Goal: Check status: Check status

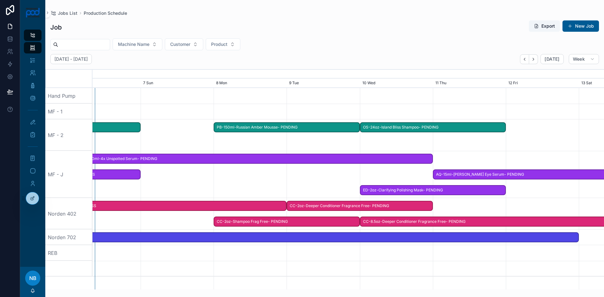
scroll to position [0, 967]
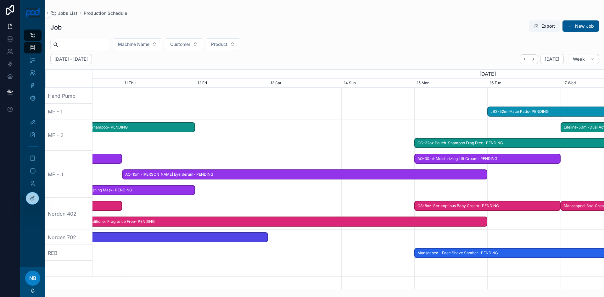
scroll to position [0, 767]
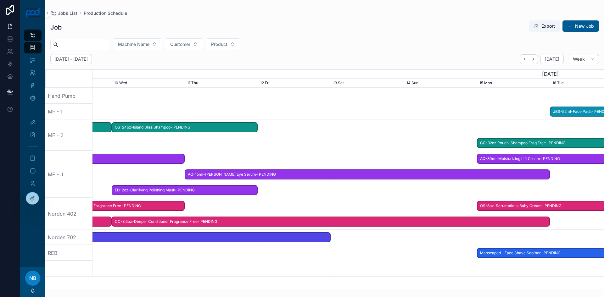
drag, startPoint x: 541, startPoint y: 255, endPoint x: 158, endPoint y: 272, distance: 383.4
click at [121, 224] on span "CC-8.5oz-Deeper Conditioner Fragrance Free- PENDING" at bounding box center [330, 222] width 437 height 10
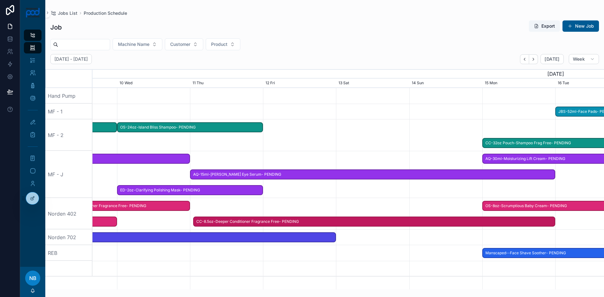
drag, startPoint x: 115, startPoint y: 222, endPoint x: 193, endPoint y: 224, distance: 78.3
click at [194, 224] on span at bounding box center [198, 221] width 8 height 9
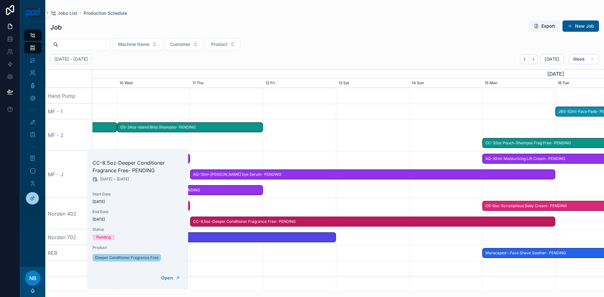
drag, startPoint x: 220, startPoint y: 273, endPoint x: 216, endPoint y: 272, distance: 4.4
click at [220, 273] on div at bounding box center [347, 269] width 2045 height 16
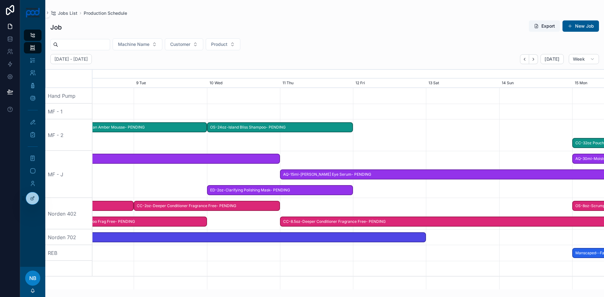
drag, startPoint x: 197, startPoint y: 269, endPoint x: 281, endPoint y: 253, distance: 85.7
click at [292, 263] on div at bounding box center [347, 269] width 2045 height 16
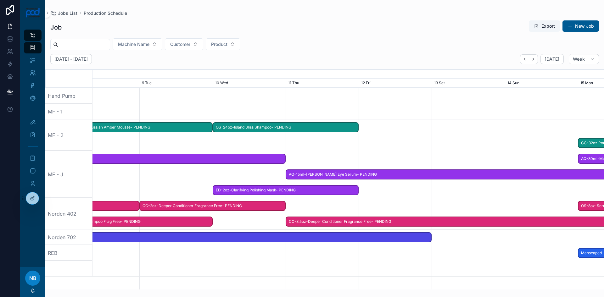
click at [205, 207] on span "CC-2oz-Deeper Conditioner Fragrance Free- PENDING" at bounding box center [212, 206] width 145 height 10
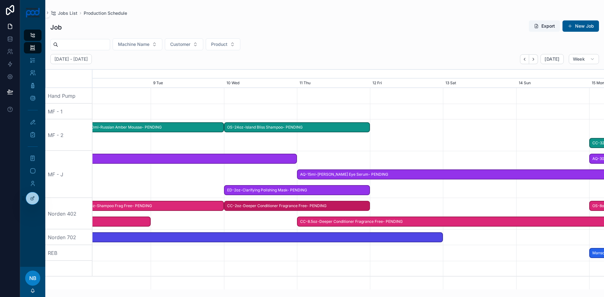
drag, startPoint x: 195, startPoint y: 208, endPoint x: 280, endPoint y: 209, distance: 84.6
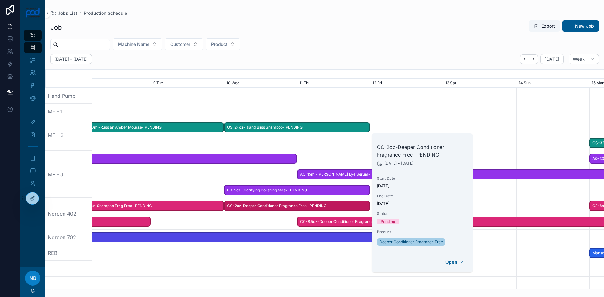
click at [256, 265] on div at bounding box center [347, 269] width 2045 height 16
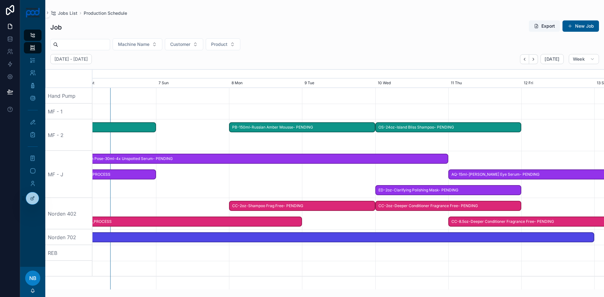
scroll to position [0, 705]
drag, startPoint x: 218, startPoint y: 271, endPoint x: 359, endPoint y: 266, distance: 141.3
click at [359, 266] on div at bounding box center [409, 269] width 2045 height 16
click at [275, 205] on span "CC-2oz-Shampoo Frag Free- PENDING" at bounding box center [305, 206] width 145 height 10
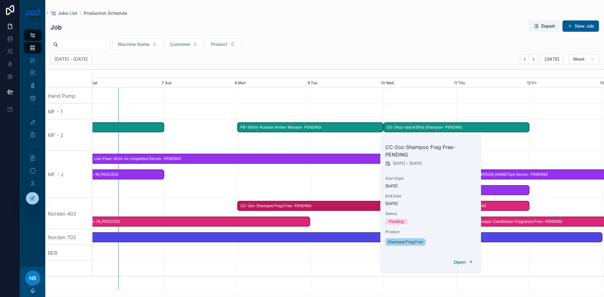
scroll to position [0, 700]
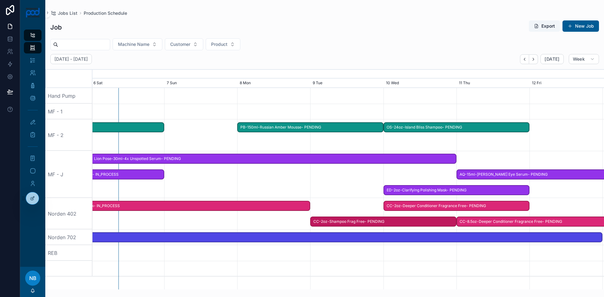
drag, startPoint x: 266, startPoint y: 206, endPoint x: 343, endPoint y: 213, distance: 77.7
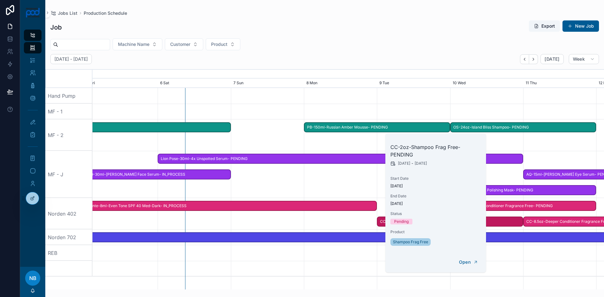
scroll to position [0, 767]
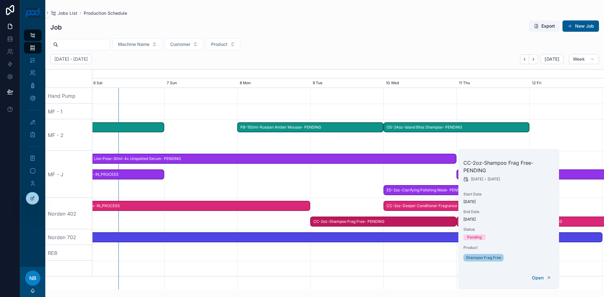
click at [338, 264] on div at bounding box center [347, 269] width 2045 height 16
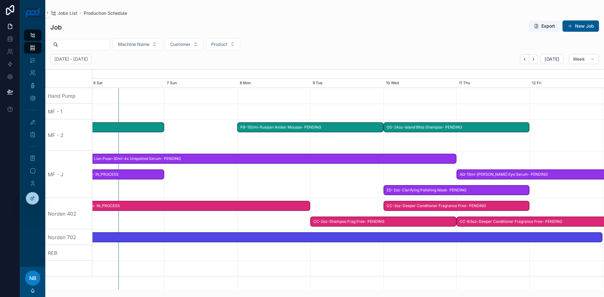
click at [266, 207] on span "Sente-8ml-Even Tone SPF 40 Med-Dark- IN_PROCESS" at bounding box center [164, 206] width 291 height 10
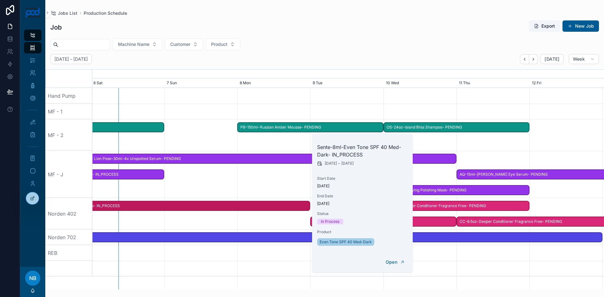
scroll to position [0, 765]
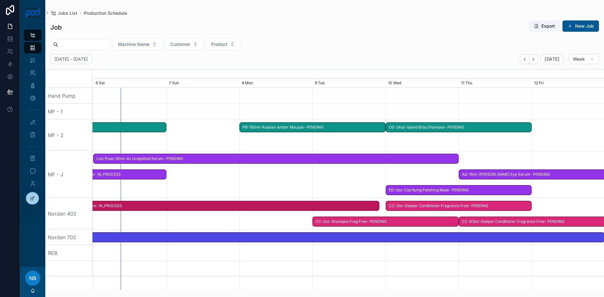
drag, startPoint x: 307, startPoint y: 206, endPoint x: 380, endPoint y: 205, distance: 73.0
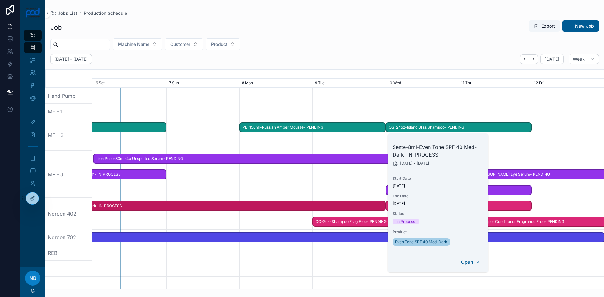
click at [531, 267] on div at bounding box center [347, 269] width 2045 height 16
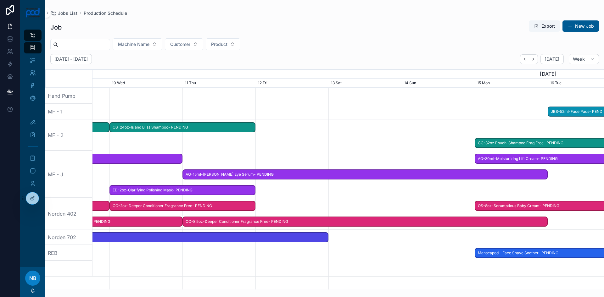
drag, startPoint x: 514, startPoint y: 270, endPoint x: 229, endPoint y: 273, distance: 284.9
click at [229, 273] on div at bounding box center [347, 269] width 2045 height 16
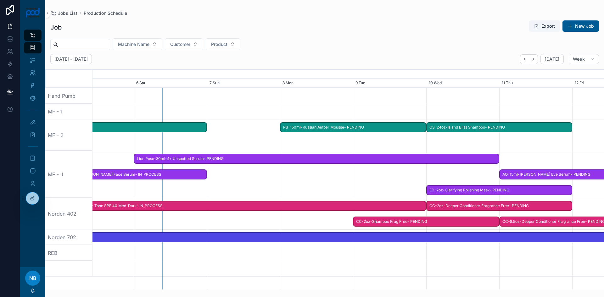
scroll to position [0, 0]
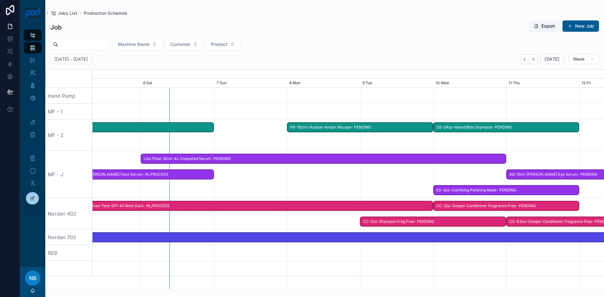
drag, startPoint x: 153, startPoint y: 250, endPoint x: 375, endPoint y: 265, distance: 223.5
click at [478, 247] on div at bounding box center [499, 253] width 2045 height 16
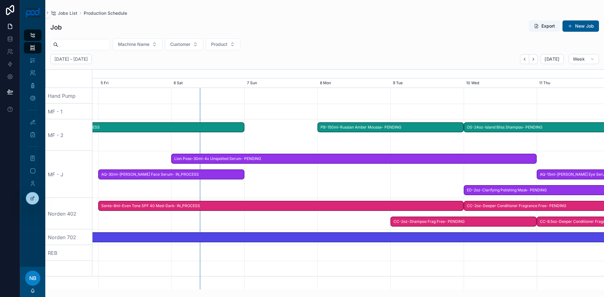
scroll to position [0, 520]
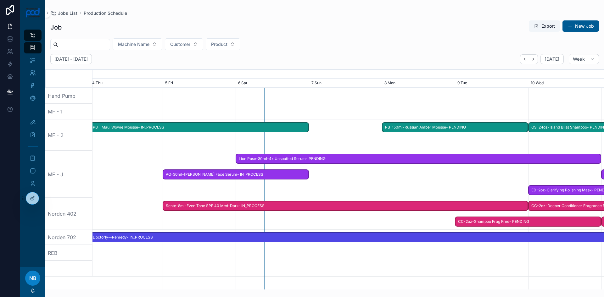
drag, startPoint x: 257, startPoint y: 265, endPoint x: 348, endPoint y: 257, distance: 91.8
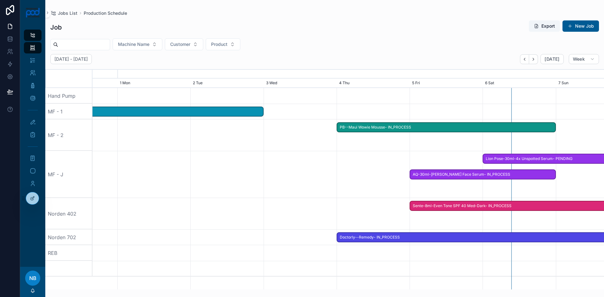
scroll to position [0, 767]
